Goal: Information Seeking & Learning: Learn about a topic

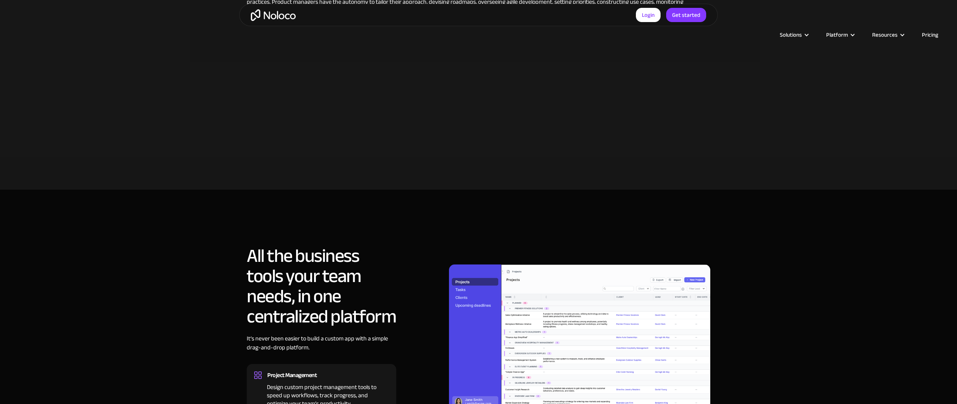
scroll to position [676, 0]
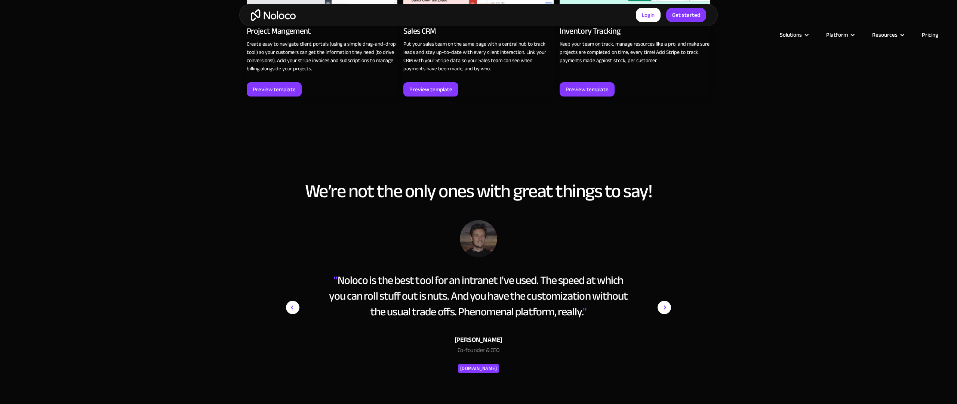
scroll to position [1392, 0]
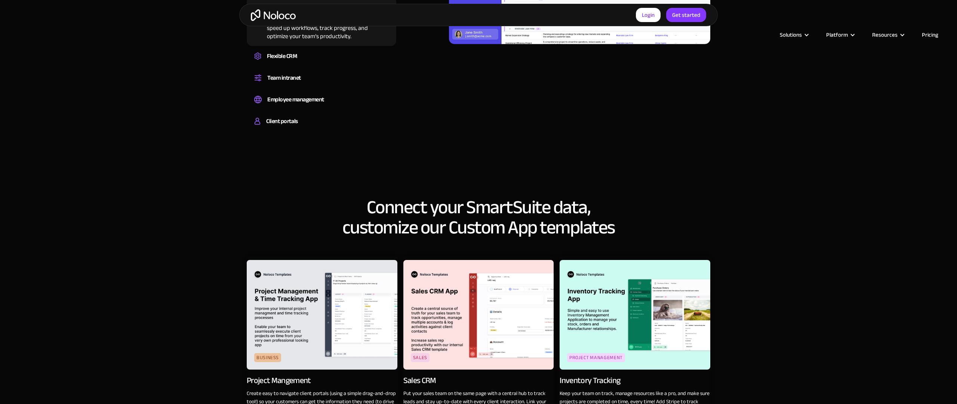
scroll to position [1034, 0]
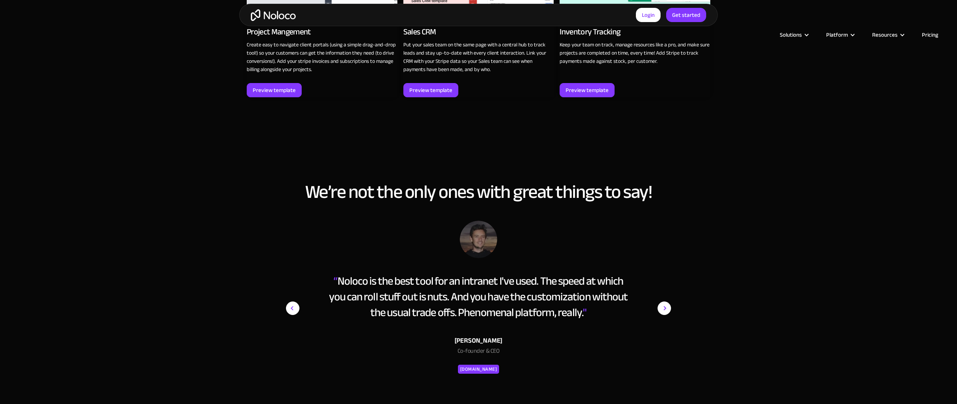
scroll to position [1391, 0]
